Goal: Find specific page/section: Find specific page/section

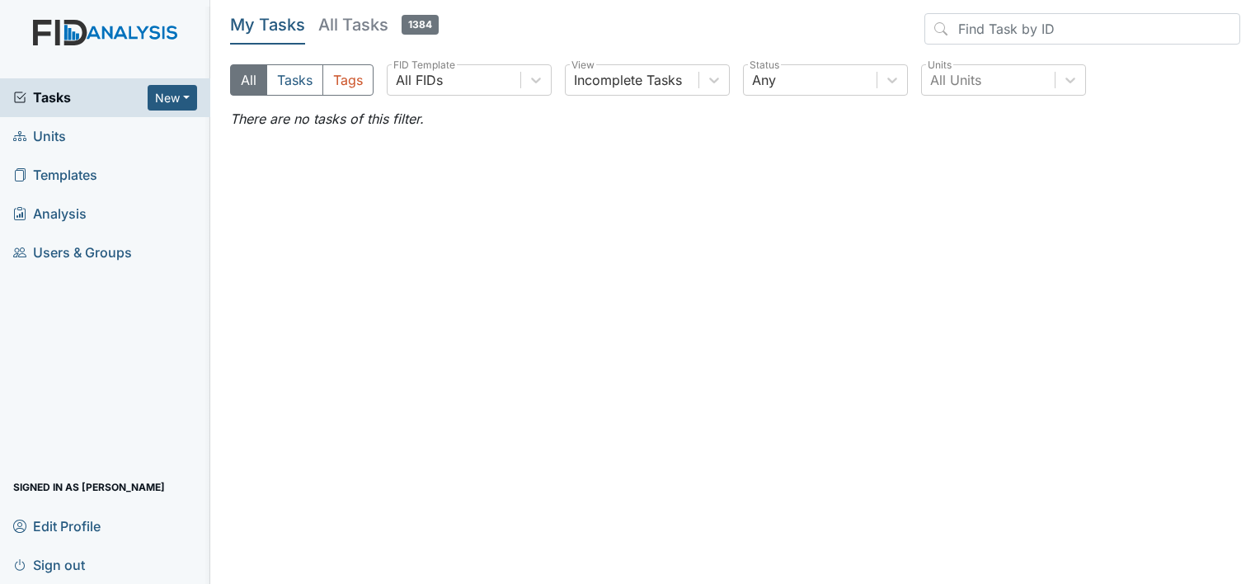
click at [49, 137] on span "Units" at bounding box center [39, 137] width 53 height 26
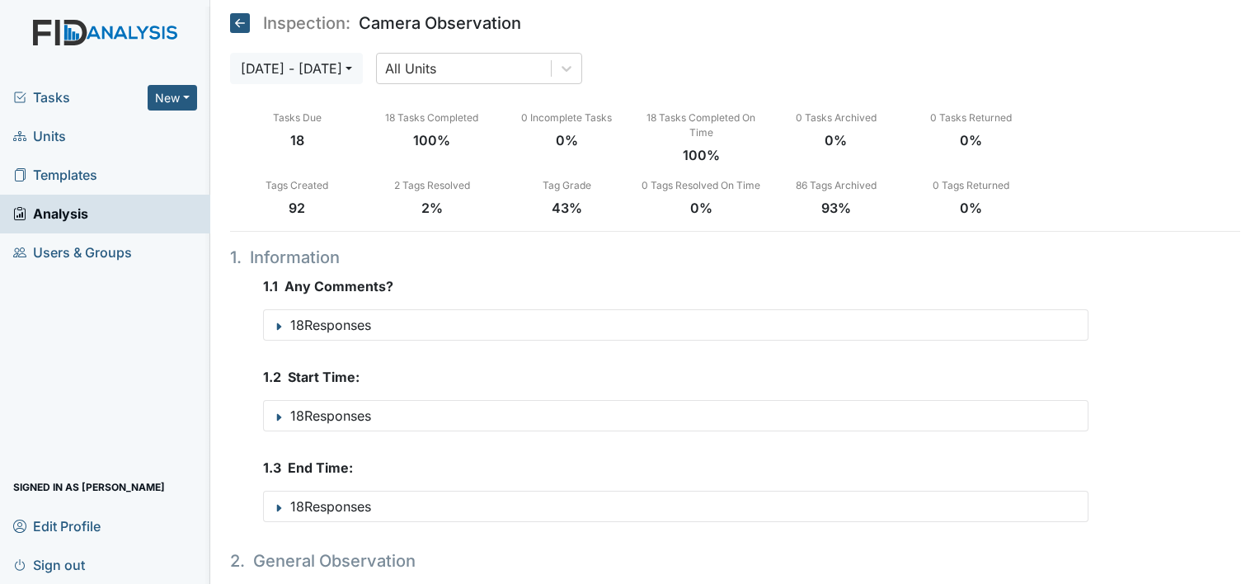
click at [51, 134] on span "Units" at bounding box center [39, 137] width 53 height 26
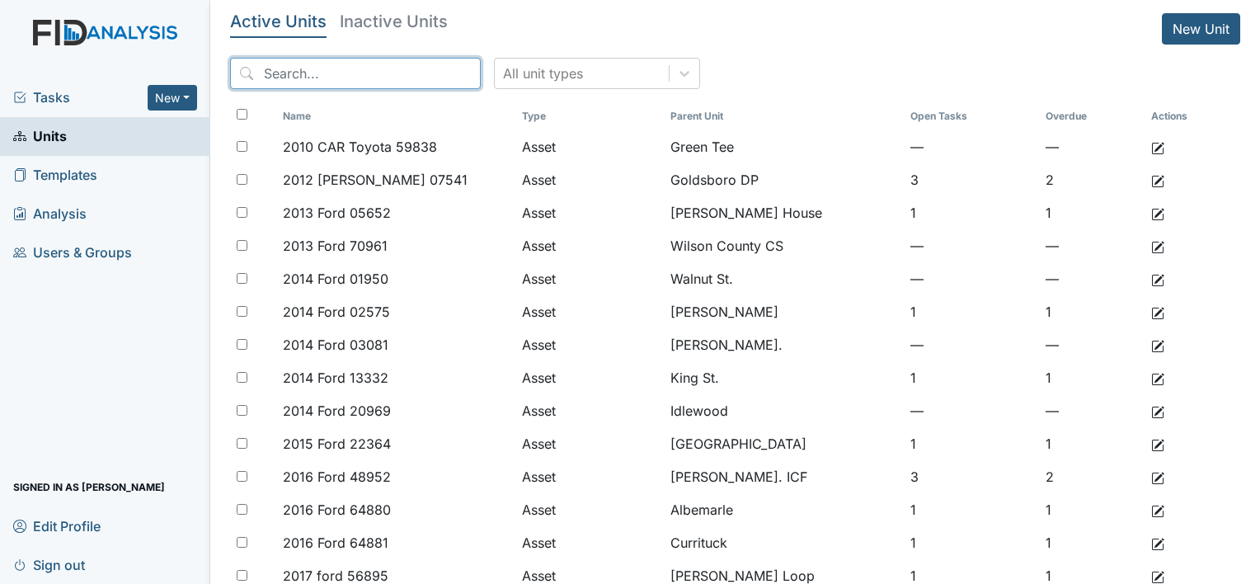
click at [353, 69] on input "search" at bounding box center [355, 73] width 251 height 31
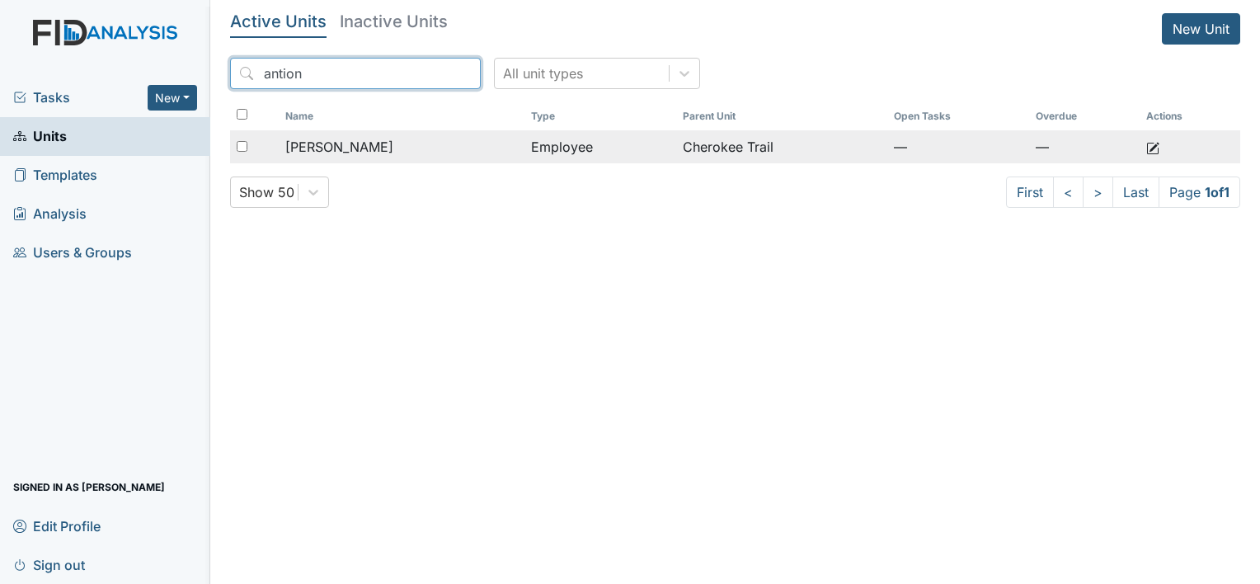
type input "antion"
click at [340, 141] on span "Betrand, Antionette" at bounding box center [339, 147] width 108 height 20
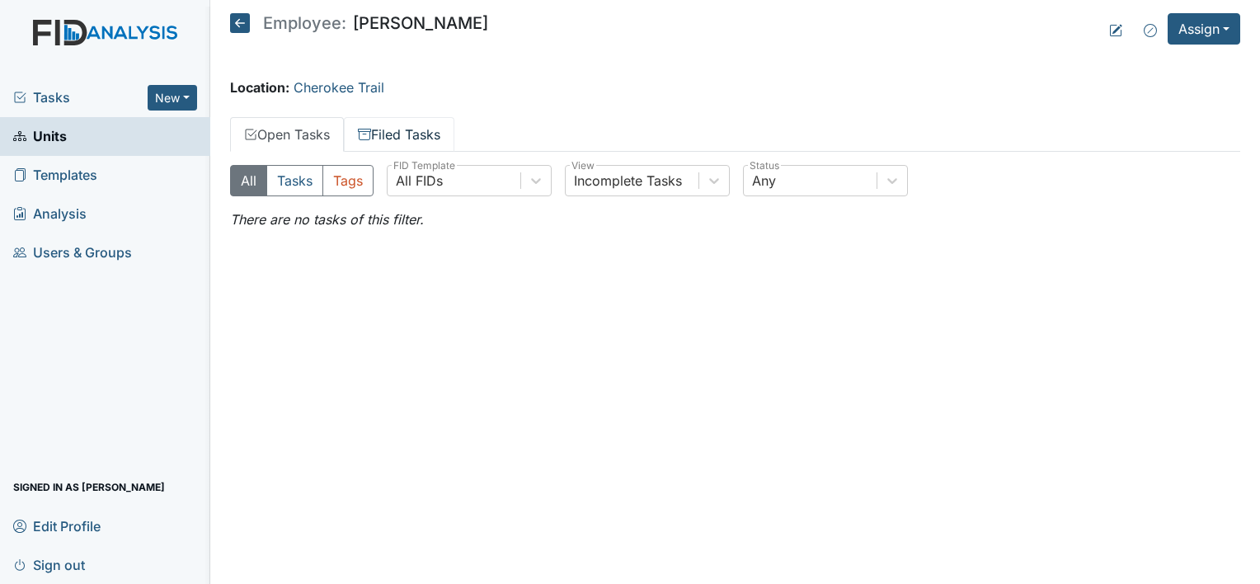
click at [429, 135] on link "Filed Tasks" at bounding box center [399, 134] width 111 height 35
click at [268, 132] on link "Open Tasks" at bounding box center [287, 134] width 114 height 35
click at [53, 134] on span "Units" at bounding box center [40, 137] width 54 height 26
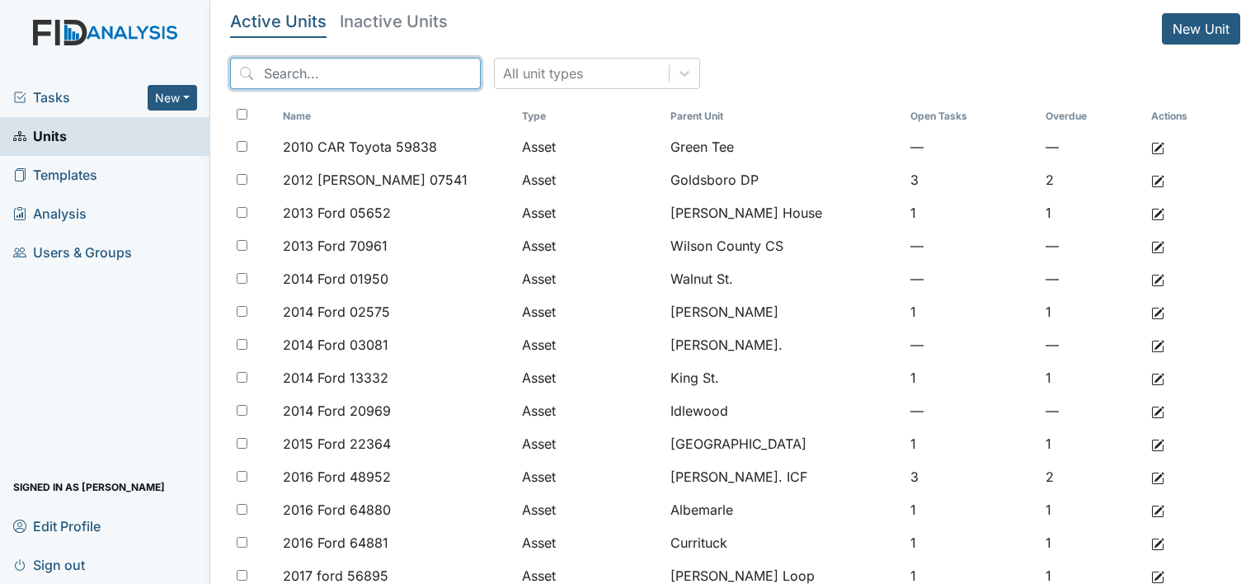
click at [337, 75] on input "search" at bounding box center [355, 73] width 251 height 31
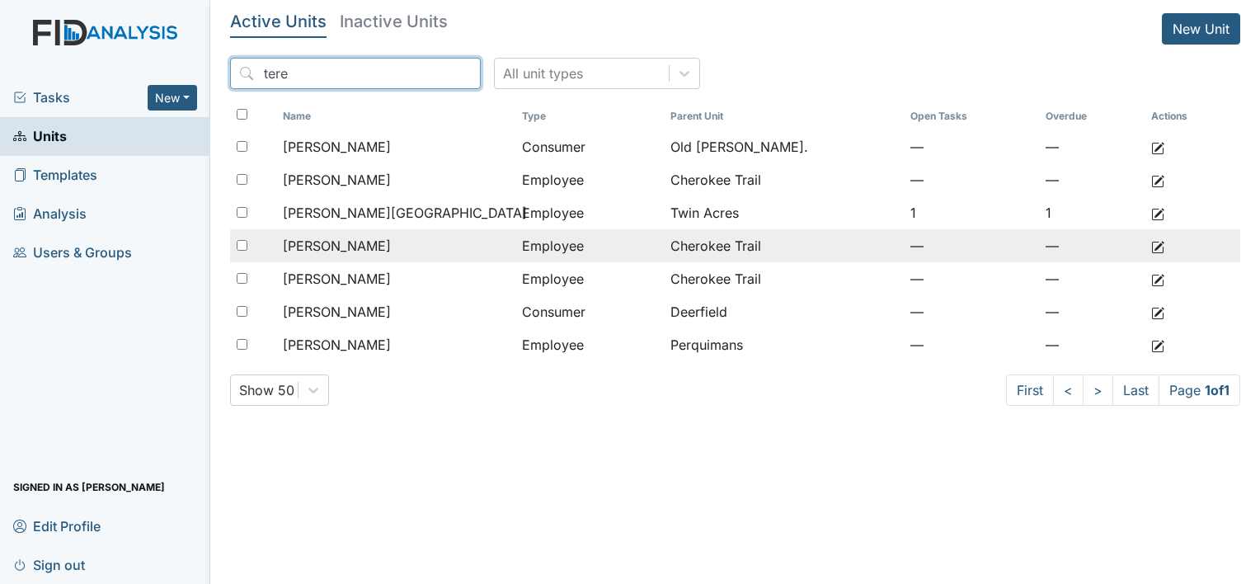
type input "tere"
click at [332, 242] on span "[PERSON_NAME]" at bounding box center [337, 246] width 108 height 20
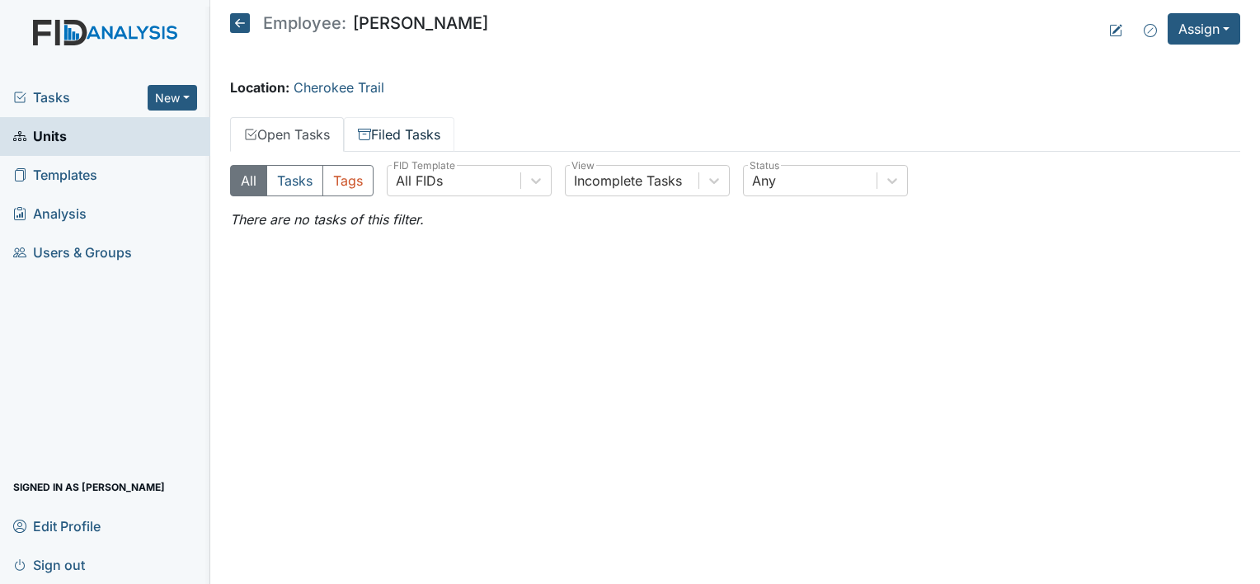
click at [411, 135] on link "Filed Tasks" at bounding box center [399, 134] width 111 height 35
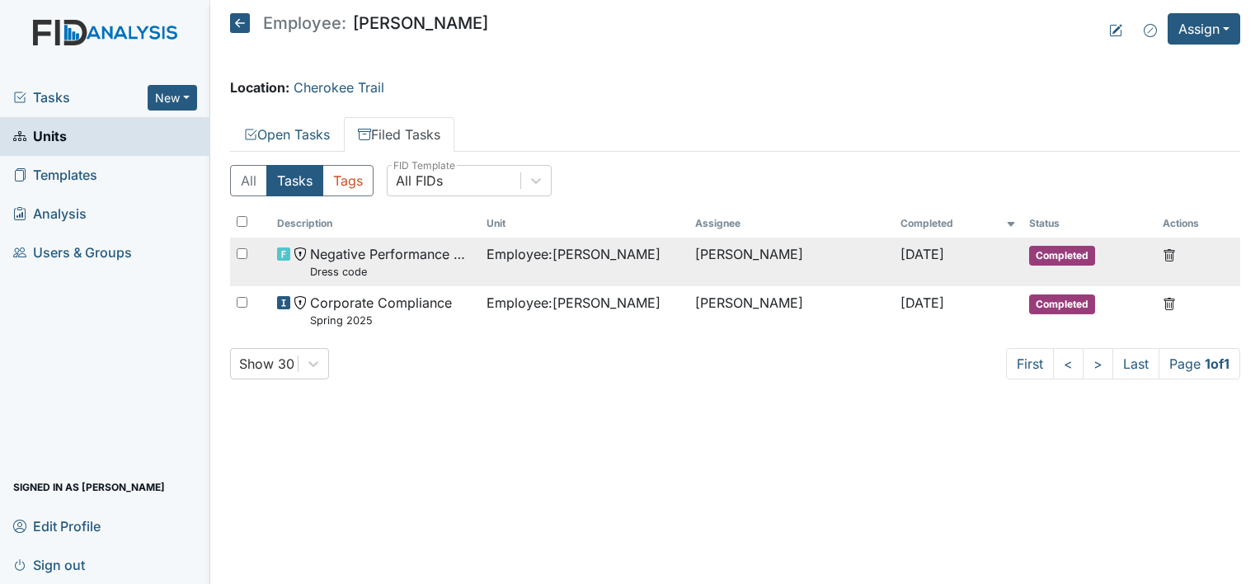
click at [390, 271] on small "Dress code" at bounding box center [391, 272] width 163 height 16
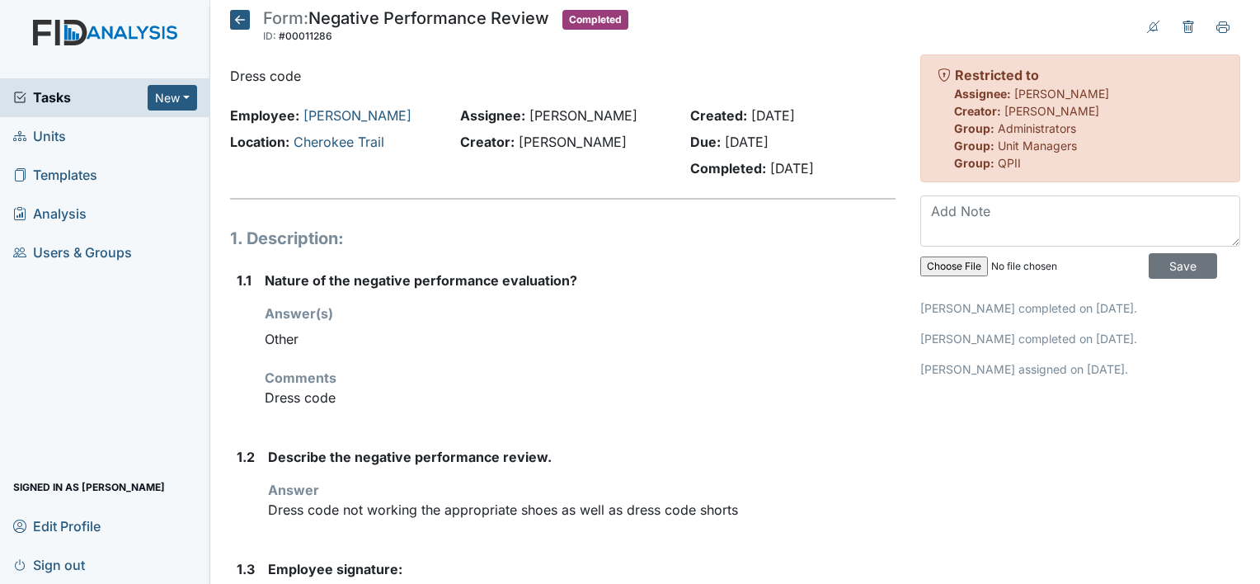
scroll to position [1, 0]
